Goal: Transaction & Acquisition: Obtain resource

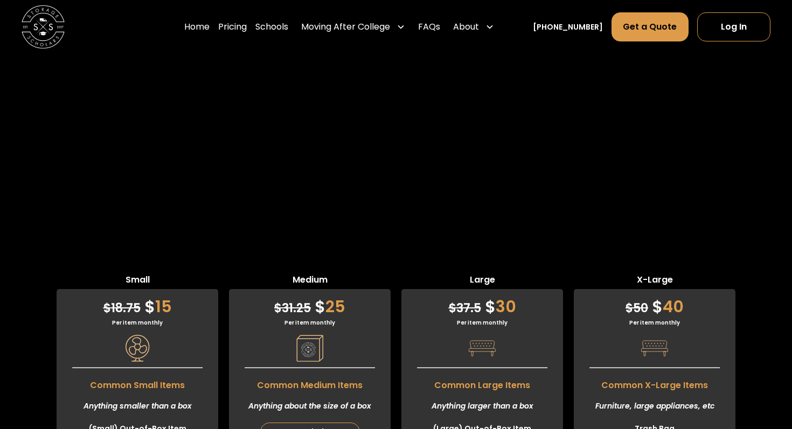
scroll to position [2508, 0]
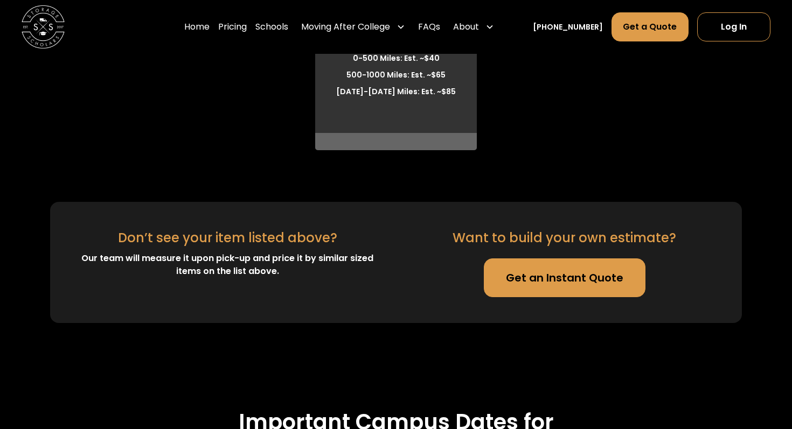
scroll to position [3145, 0]
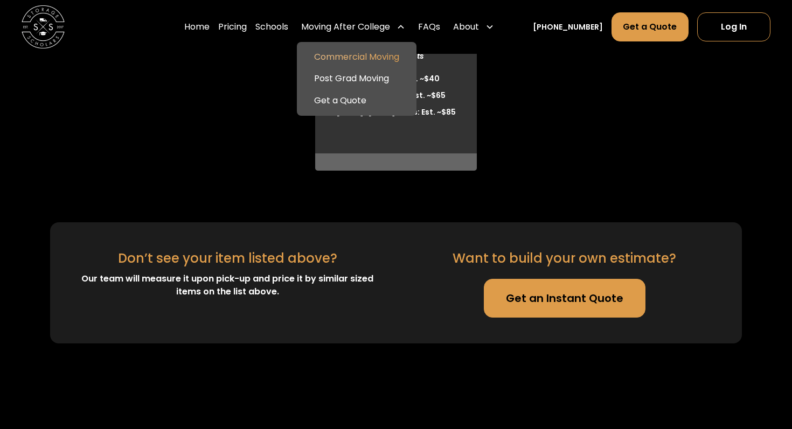
click at [373, 57] on link "Commercial Moving" at bounding box center [356, 57] width 111 height 22
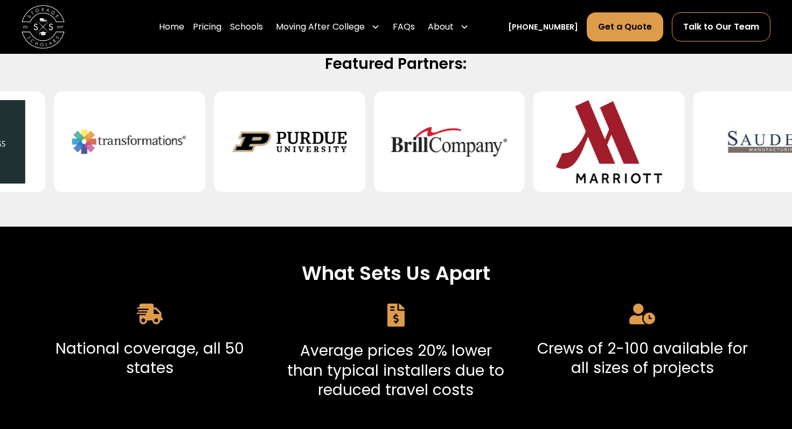
scroll to position [321, 0]
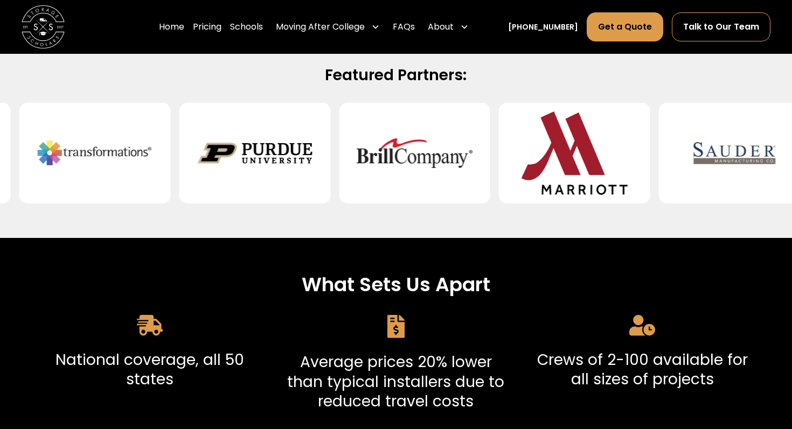
click at [377, 150] on img at bounding box center [414, 152] width 117 height 83
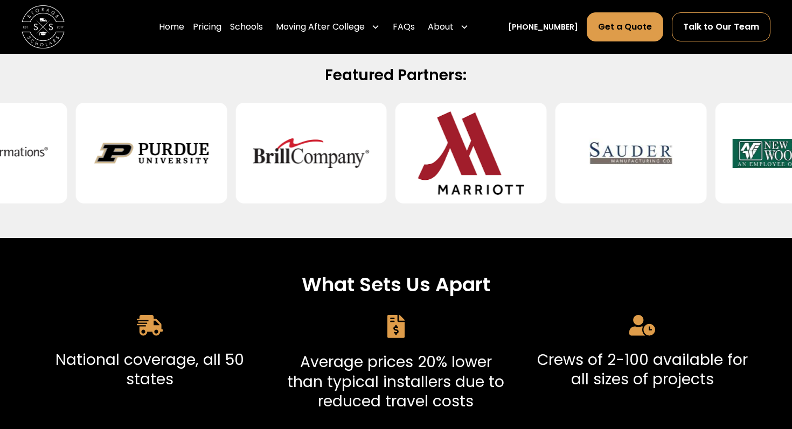
click at [294, 81] on h2 "Featured Partners:" at bounding box center [395, 76] width 691 height 20
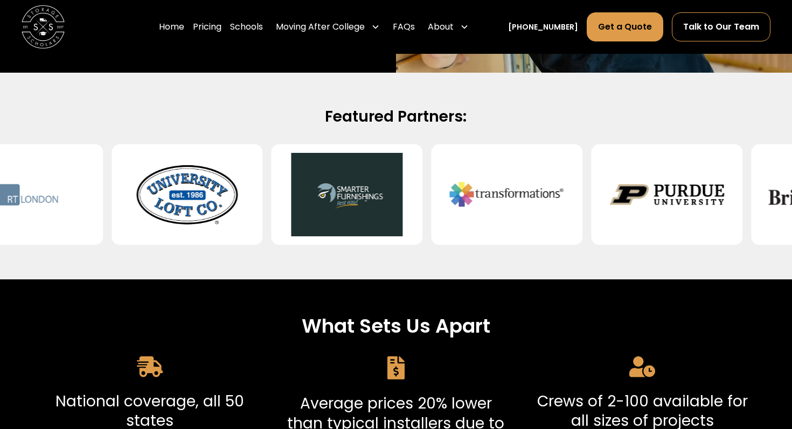
scroll to position [272, 0]
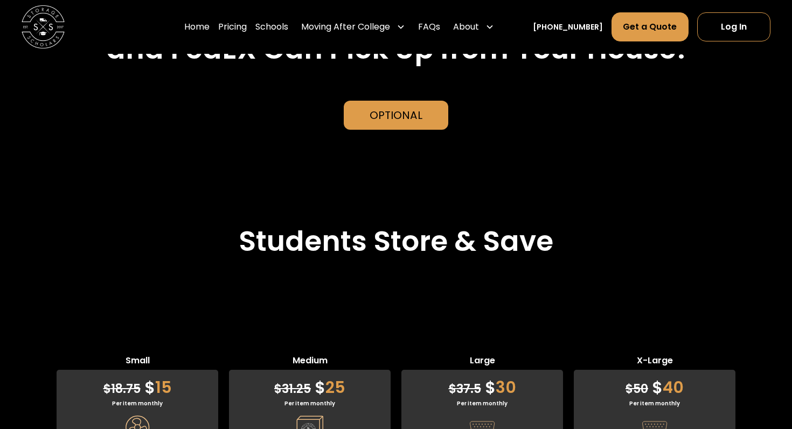
scroll to position [2469, 0]
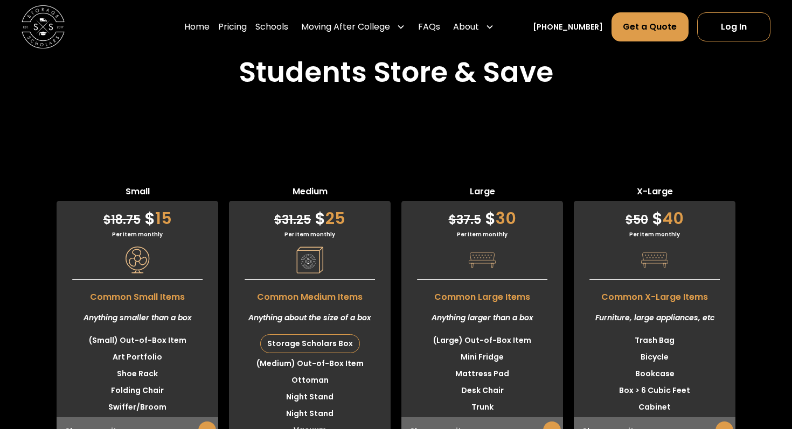
scroll to position [2593, 0]
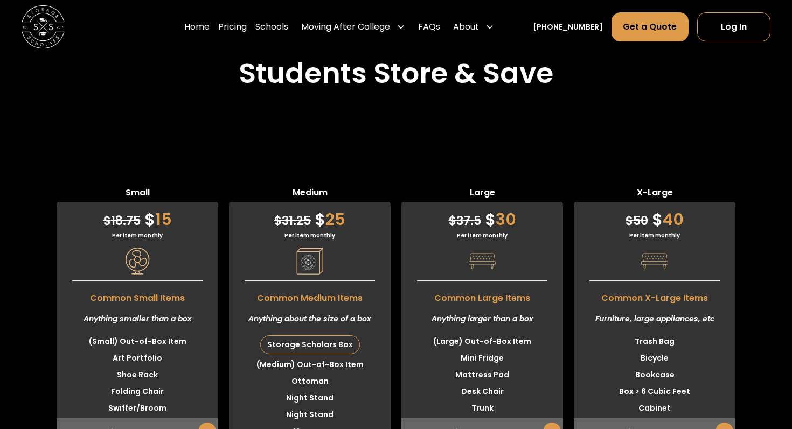
click at [314, 336] on div "Storage Scholars Box" at bounding box center [310, 345] width 99 height 18
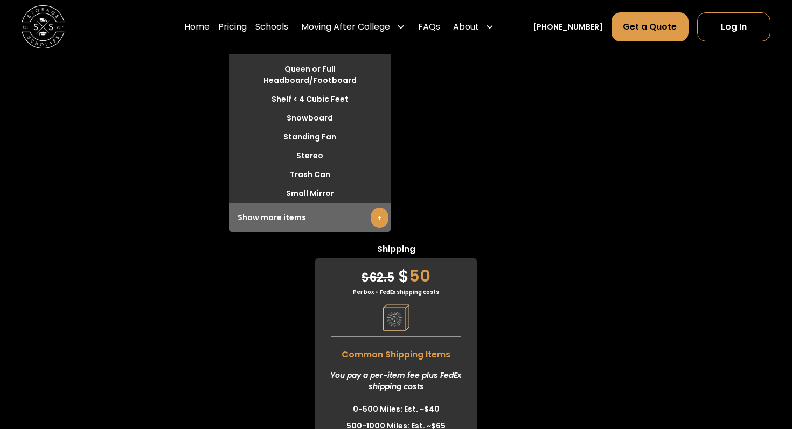
scroll to position [3277, 0]
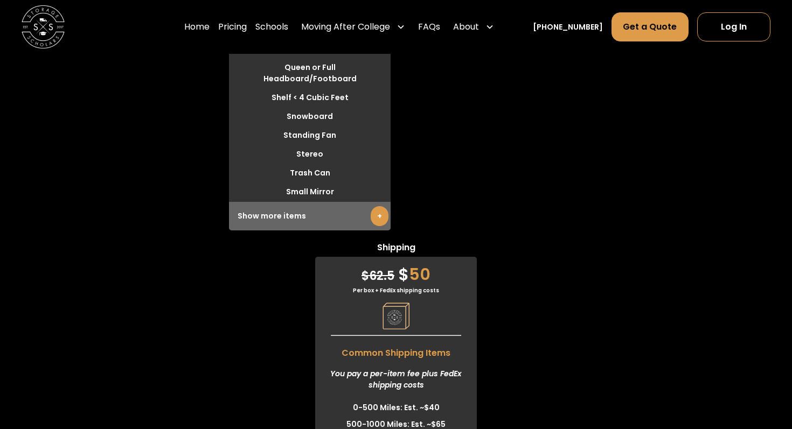
click at [379, 206] on link "+" at bounding box center [379, 216] width 18 height 20
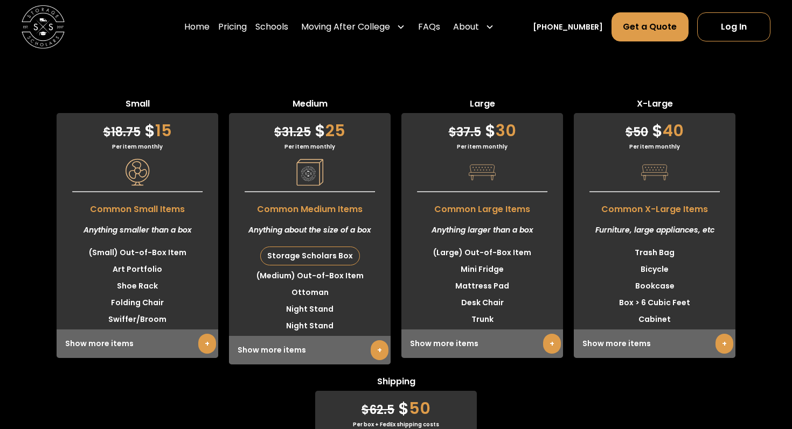
click at [313, 111] on span "Medium" at bounding box center [310, 105] width 162 height 16
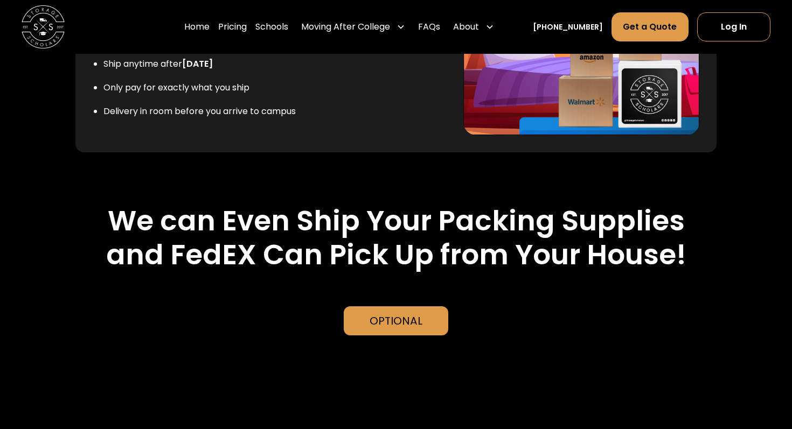
scroll to position [2218, 0]
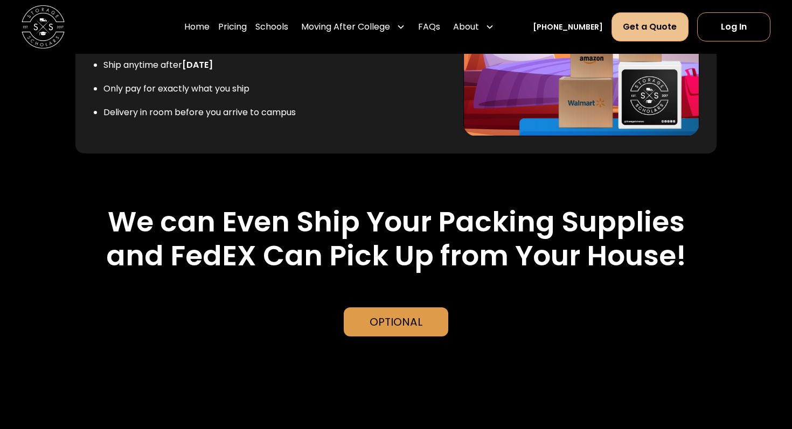
click at [643, 22] on link "Get a Quote" at bounding box center [649, 26] width 76 height 29
click at [664, 30] on link "Get a Quote" at bounding box center [649, 26] width 76 height 29
